Goal: Subscribe to service/newsletter

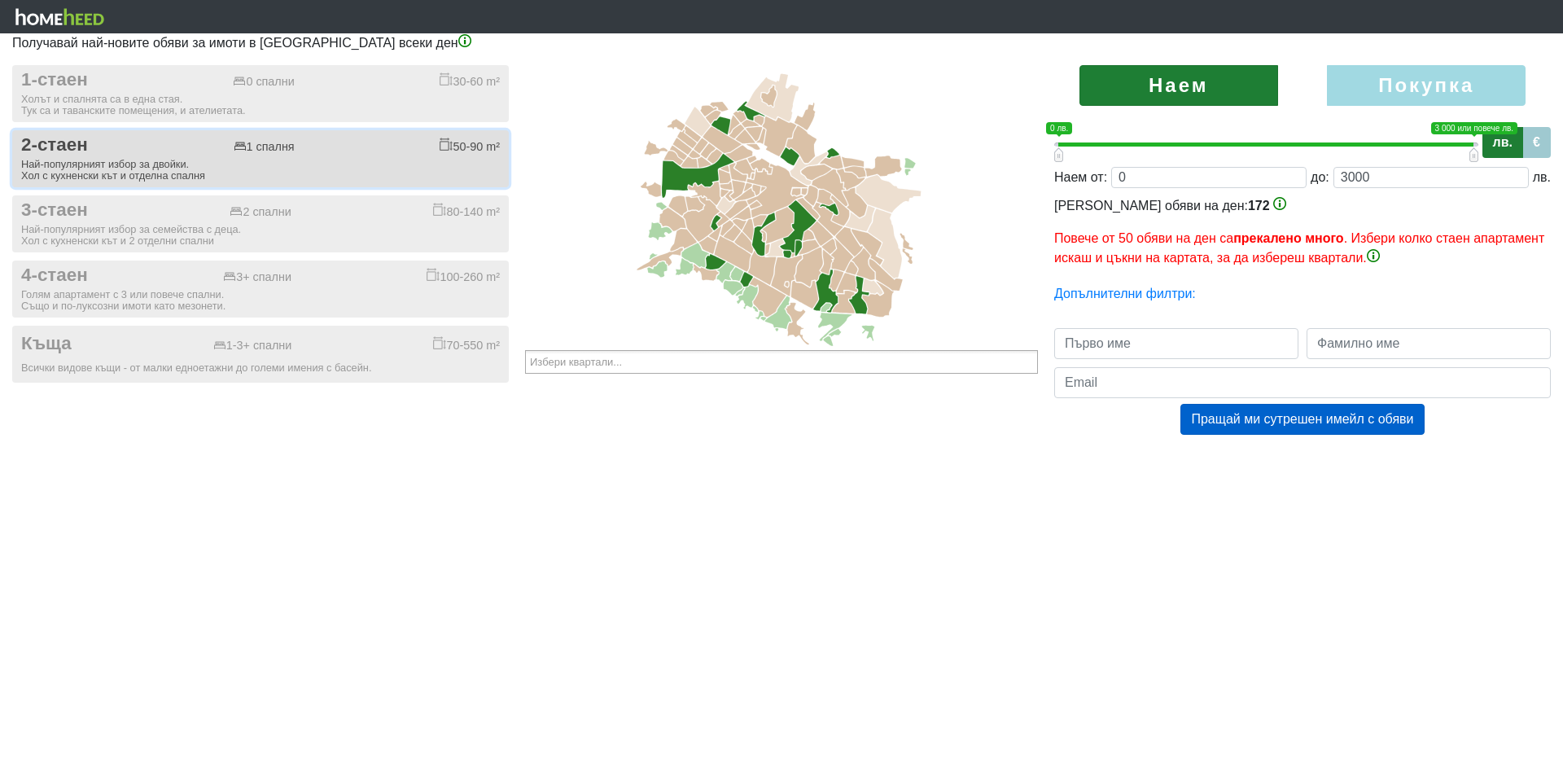
click at [401, 184] on button "2-стаен 1 спалня 50-90 m² Най-популярният избор за двойки. Хол с кухненски кът …" at bounding box center [260, 158] width 497 height 57
checkbox input "true"
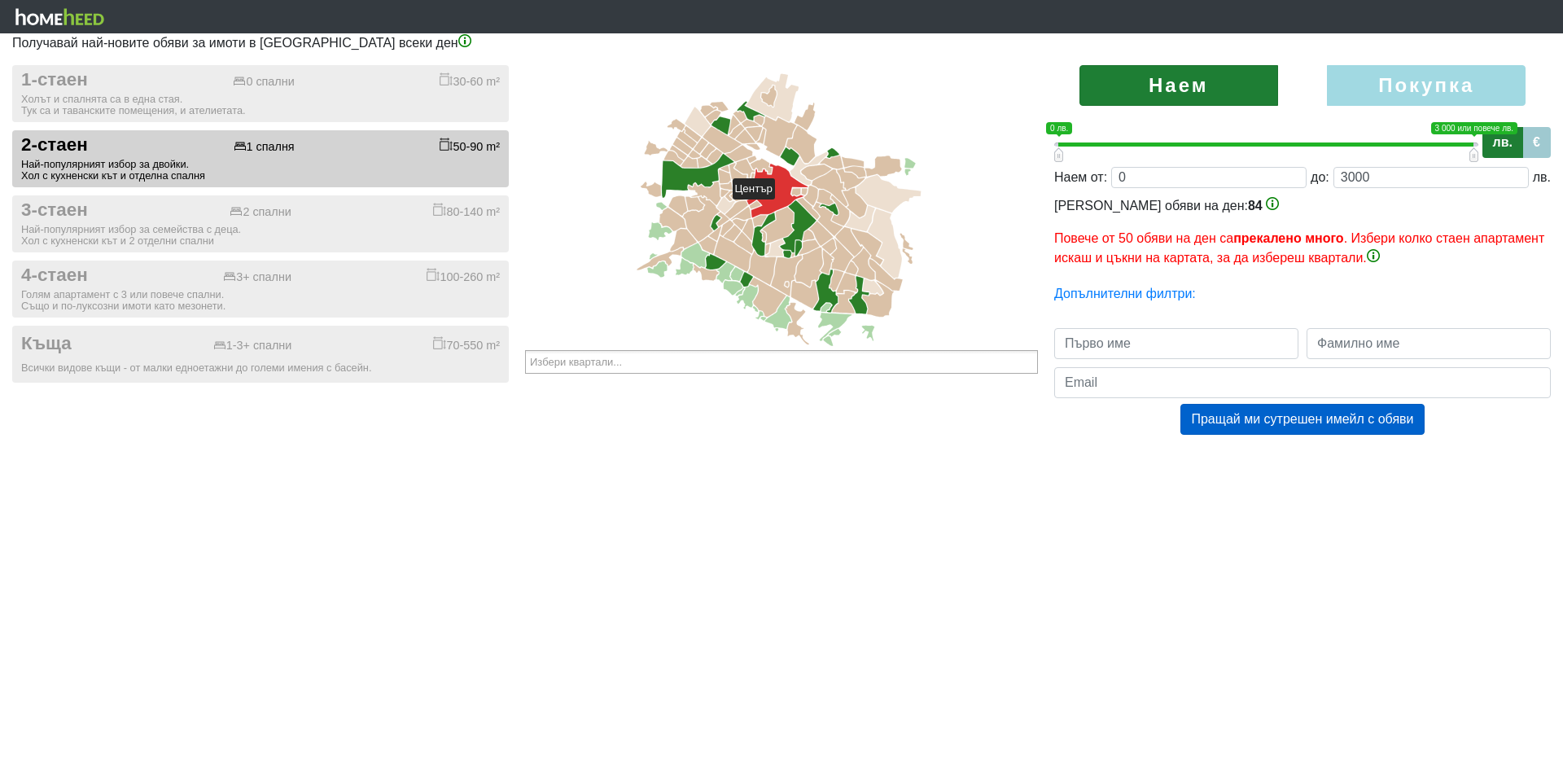
click at [782, 207] on icon at bounding box center [777, 191] width 61 height 54
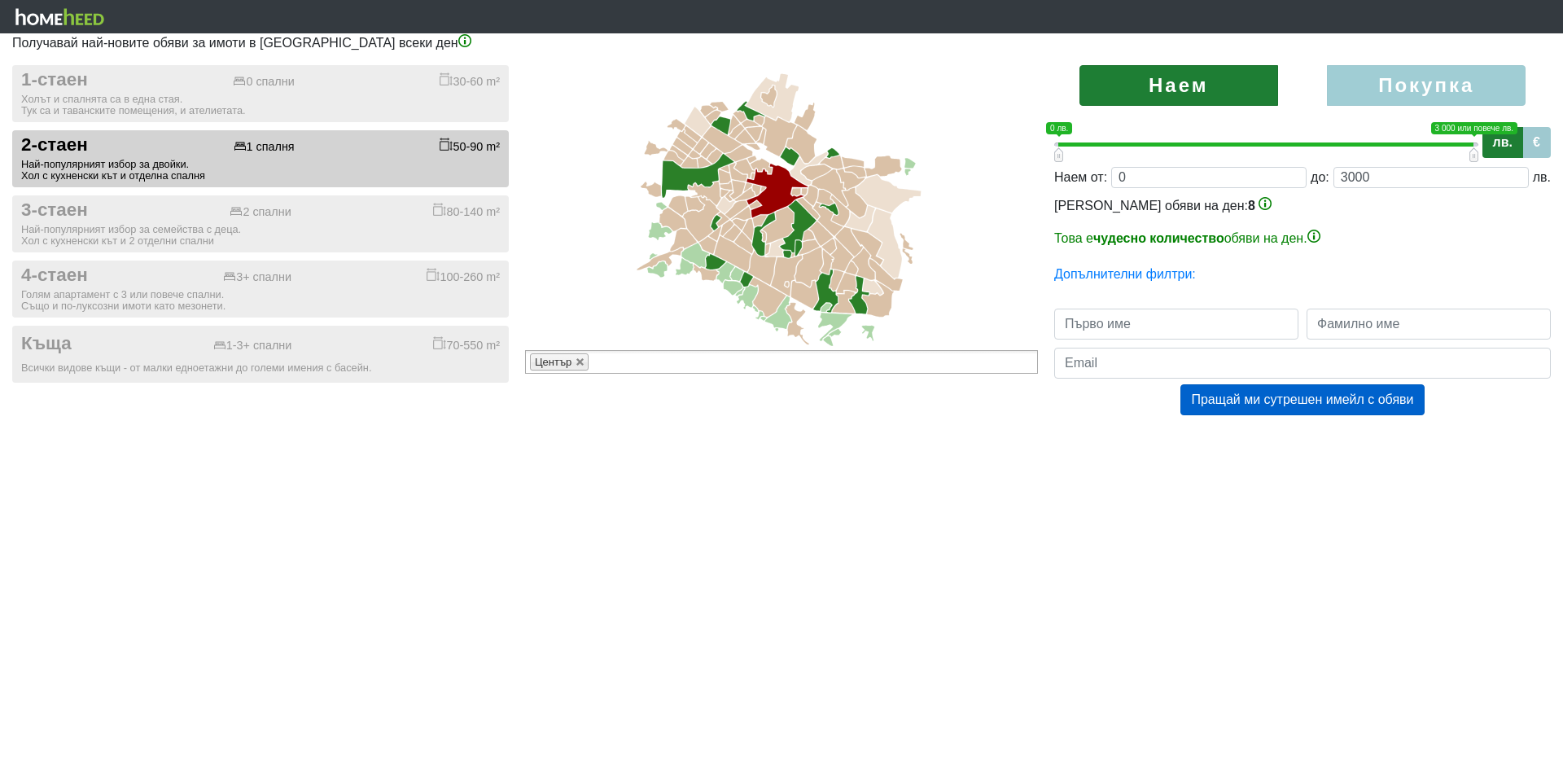
click at [1419, 85] on label "Покупка" at bounding box center [1426, 85] width 199 height 41
radio input "true"
type input "0;2000000"
type input "2000000"
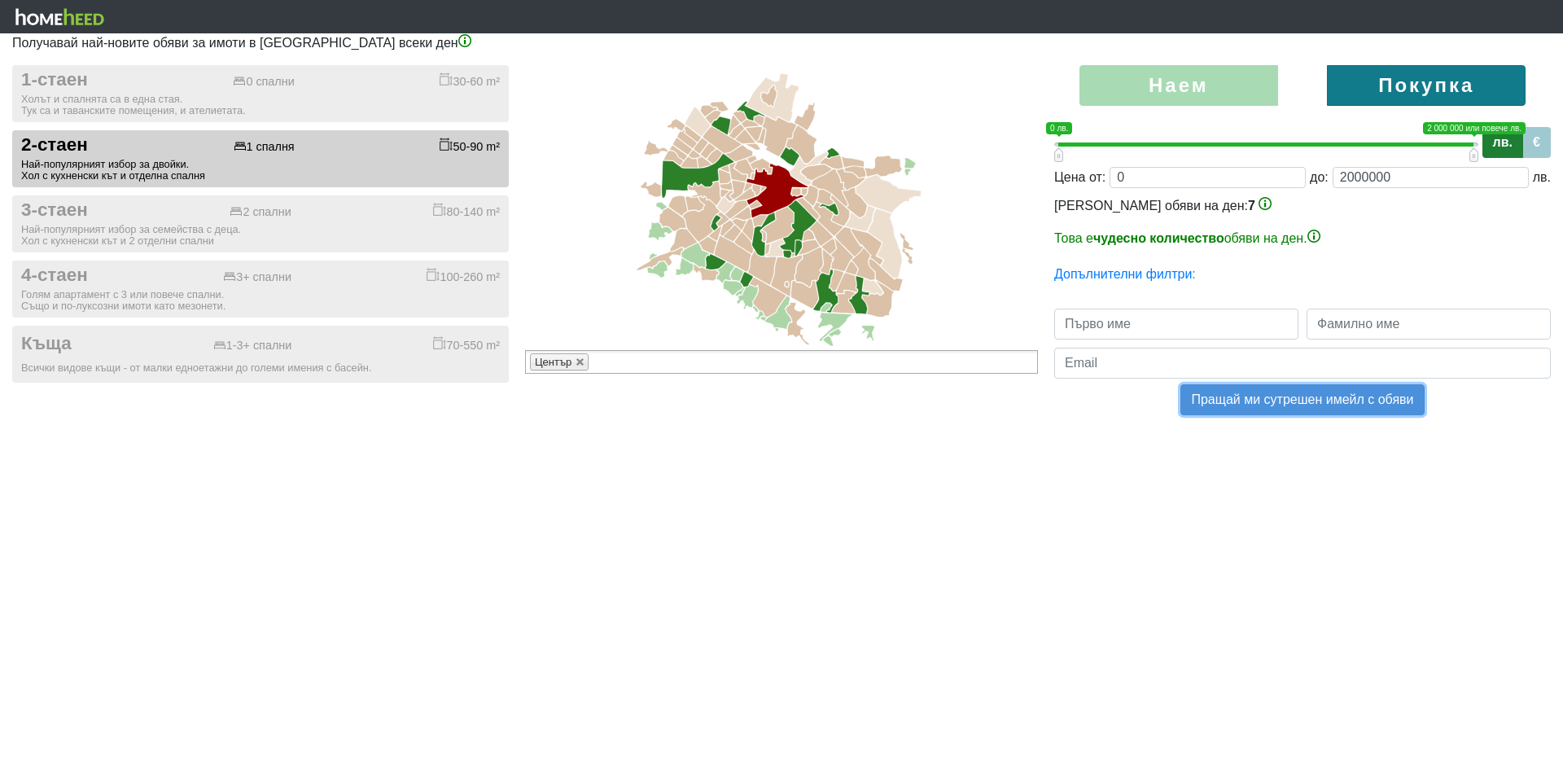
click at [1321, 401] on button "Пращай ми сутрешен имейл с обяви" at bounding box center [1302, 399] width 243 height 31
click at [7, 2] on nav at bounding box center [781, 16] width 1563 height 33
